Goal: Task Accomplishment & Management: Use online tool/utility

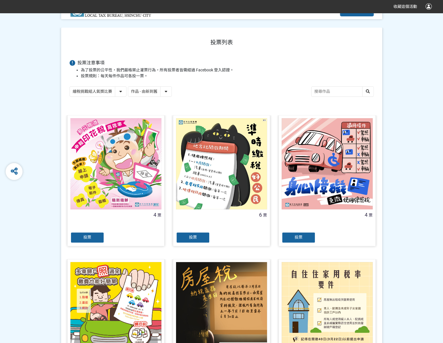
scroll to position [141, 0]
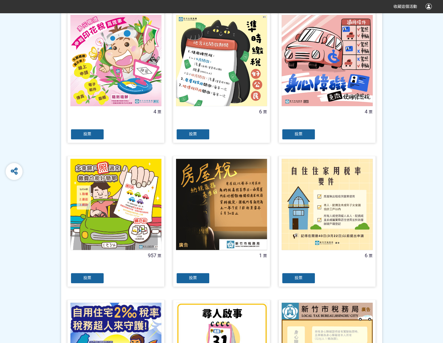
click at [87, 275] on span "投票" at bounding box center [87, 277] width 8 height 5
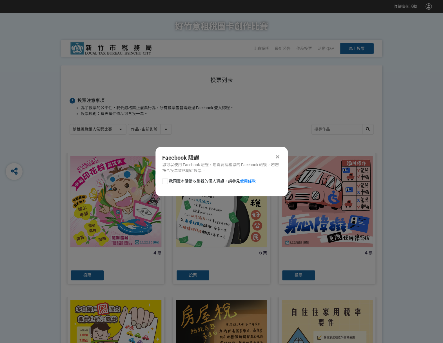
scroll to position [0, 0]
click at [166, 181] on div at bounding box center [165, 181] width 6 height 6
checkbox input "true"
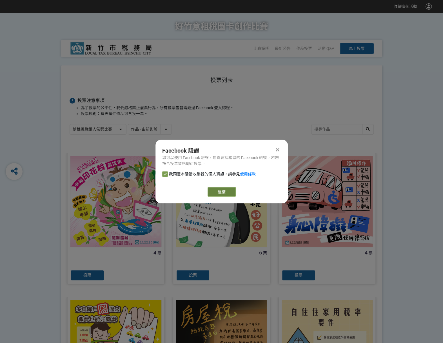
click at [223, 192] on link "繼續" at bounding box center [222, 192] width 28 height 10
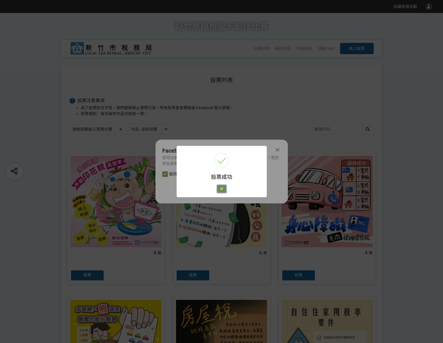
click at [223, 189] on button "好" at bounding box center [221, 189] width 9 height 8
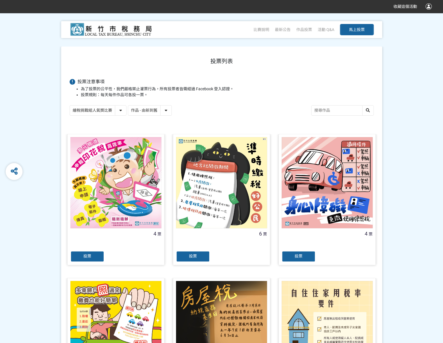
scroll to position [32, 0]
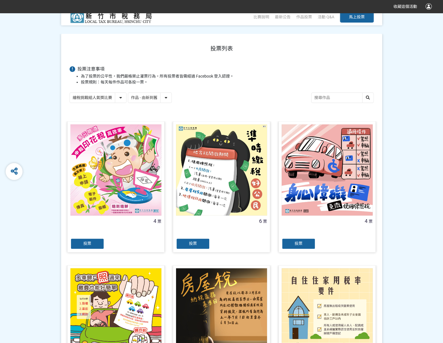
click at [121, 94] on select "繪稅挑戰組人氣獎比賽 活用智繪組人氣獎投票" at bounding box center [98, 98] width 56 height 10
select select "13167"
click at [70, 93] on select "繪稅挑戰組人氣獎比賽 活用智繪組人氣獎投票" at bounding box center [98, 98] width 56 height 10
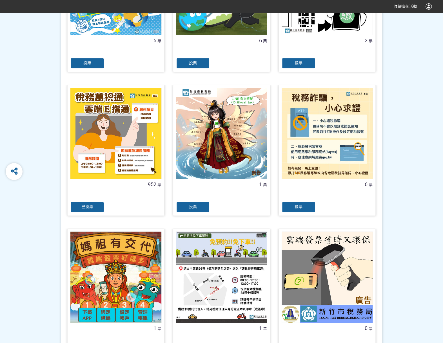
scroll to position [225, 0]
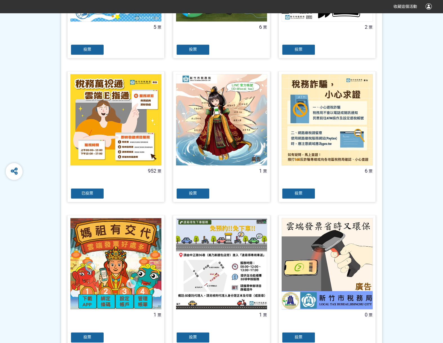
click at [96, 192] on div "已投票" at bounding box center [87, 193] width 34 height 11
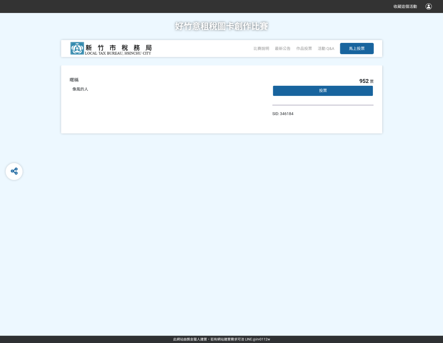
click at [331, 92] on div "投票" at bounding box center [323, 90] width 101 height 11
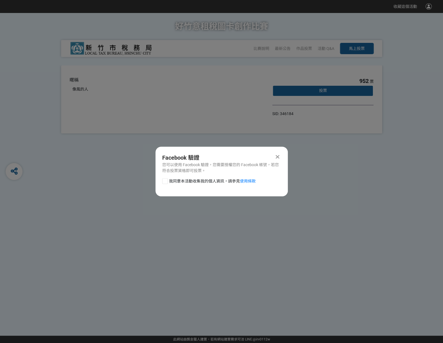
click at [164, 182] on div at bounding box center [165, 181] width 6 height 6
checkbox input "true"
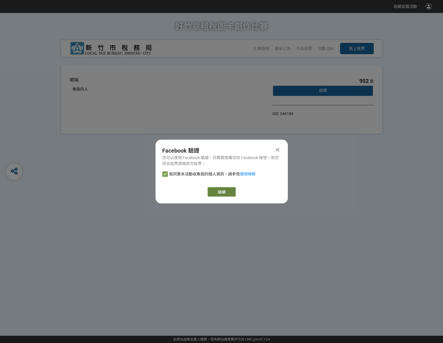
click at [227, 194] on link "繼續" at bounding box center [222, 192] width 28 height 10
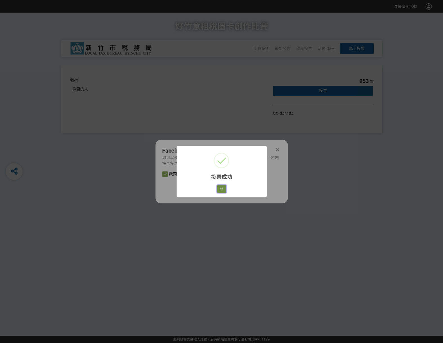
click at [222, 192] on button "好" at bounding box center [221, 189] width 9 height 8
